Goal: Task Accomplishment & Management: Manage account settings

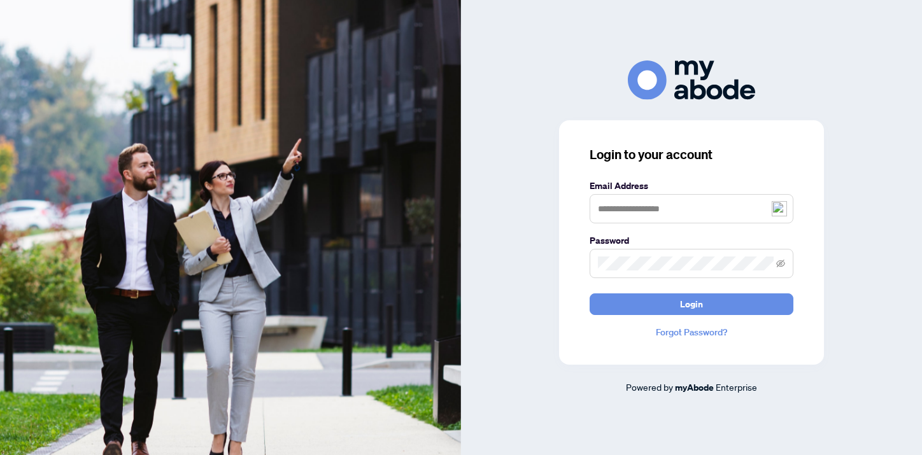
click at [636, 373] on div "Login to your account Email Address Password Login Forgot Password? Powered by …" at bounding box center [691, 228] width 461 height 334
click at [678, 218] on input "**********" at bounding box center [692, 208] width 204 height 29
type input "**********"
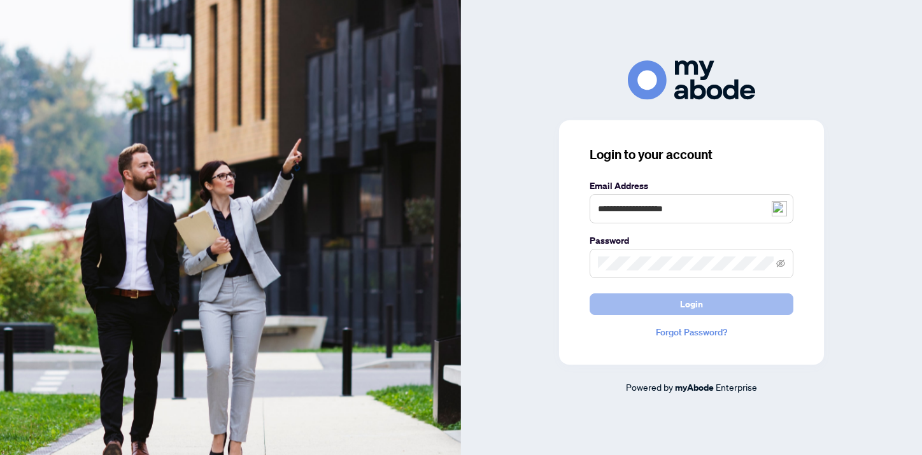
click at [678, 307] on button "Login" at bounding box center [692, 305] width 204 height 22
